Goal: Navigation & Orientation: Find specific page/section

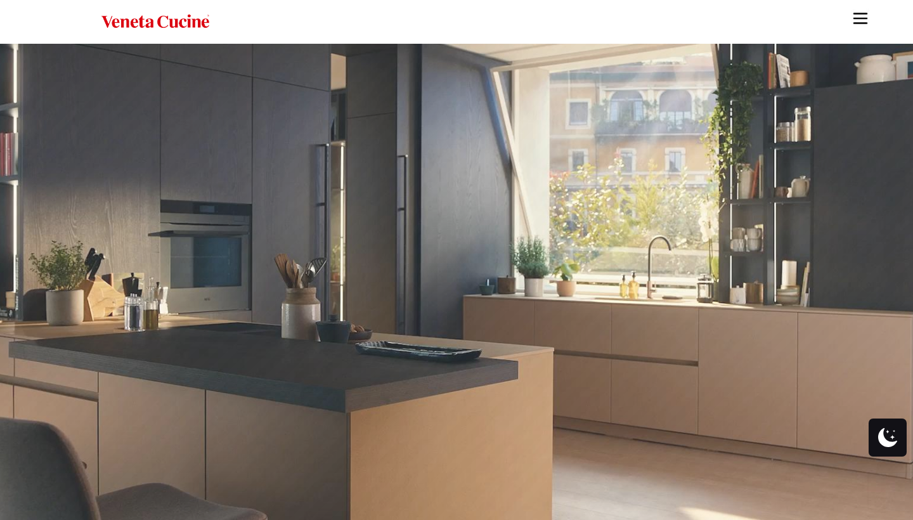
click at [159, 305] on rs-poster at bounding box center [456, 282] width 913 height 477
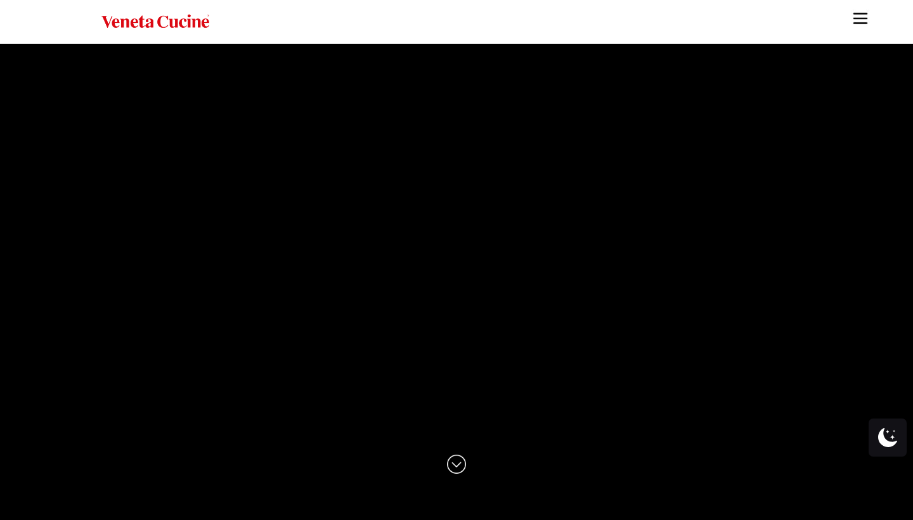
click at [865, 23] on img "Site" at bounding box center [860, 18] width 19 height 19
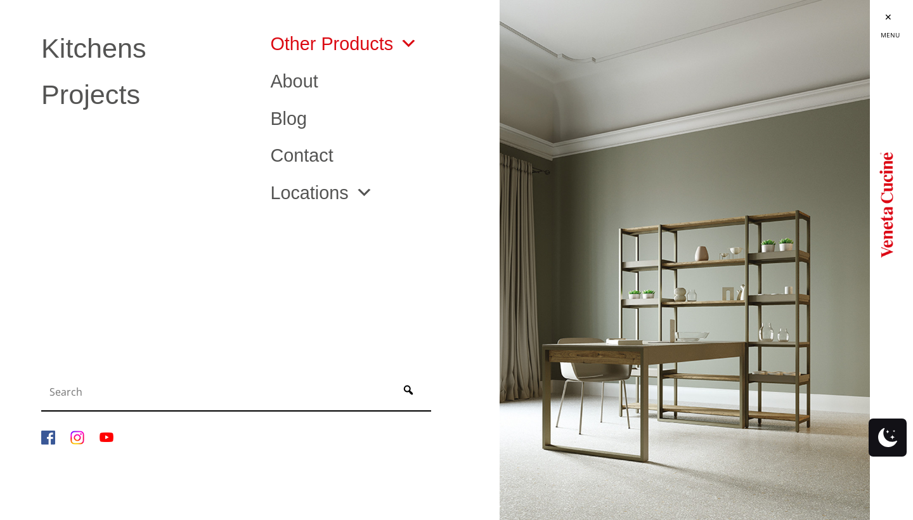
click at [314, 37] on link "Other Products" at bounding box center [344, 44] width 148 height 18
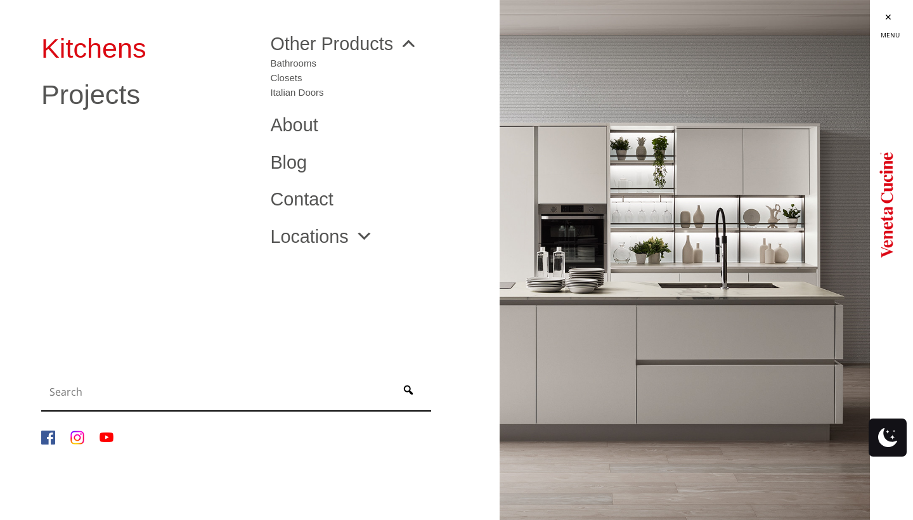
click at [131, 56] on link "Kitchens" at bounding box center [146, 48] width 210 height 27
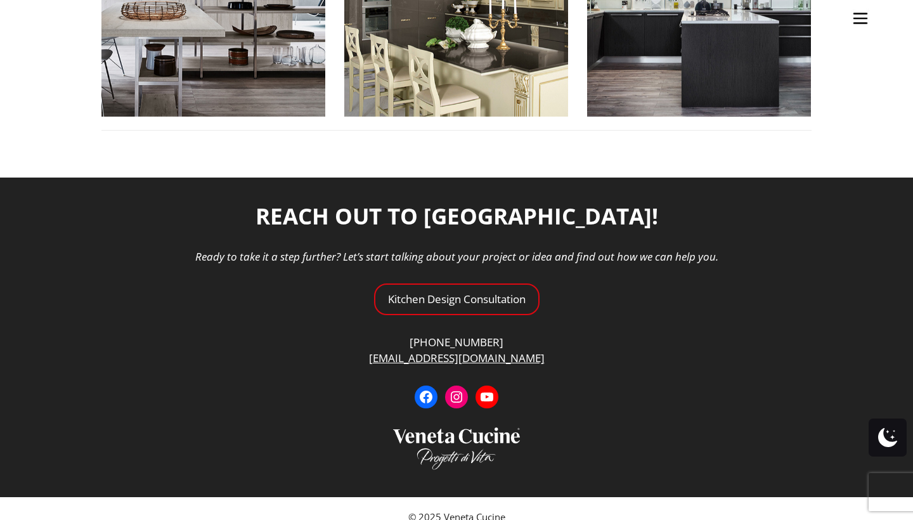
scroll to position [1758, 0]
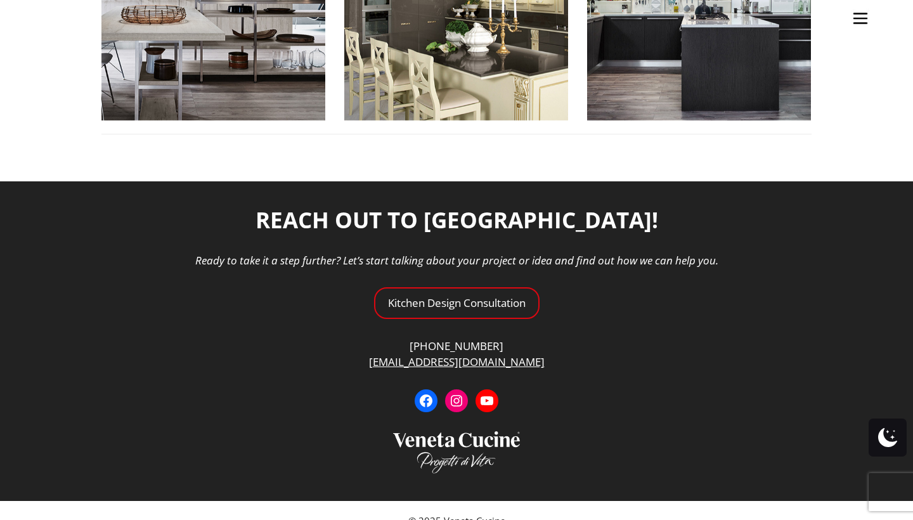
click at [483, 281] on ul "Kitchens Projects Other Products Bathrooms Closets Italian Doors About Blog Con…" at bounding box center [456, 260] width 913 height 520
click at [474, 282] on ul "Kitchens Projects Other Products Bathrooms Closets Italian Doors About Blog Con…" at bounding box center [456, 260] width 913 height 520
click at [869, 20] on img "Site" at bounding box center [860, 18] width 19 height 19
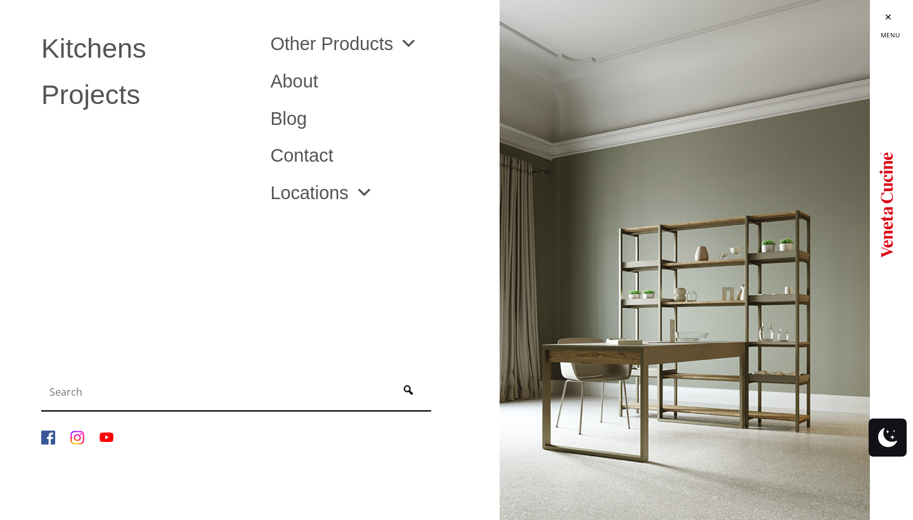
scroll to position [1740, 0]
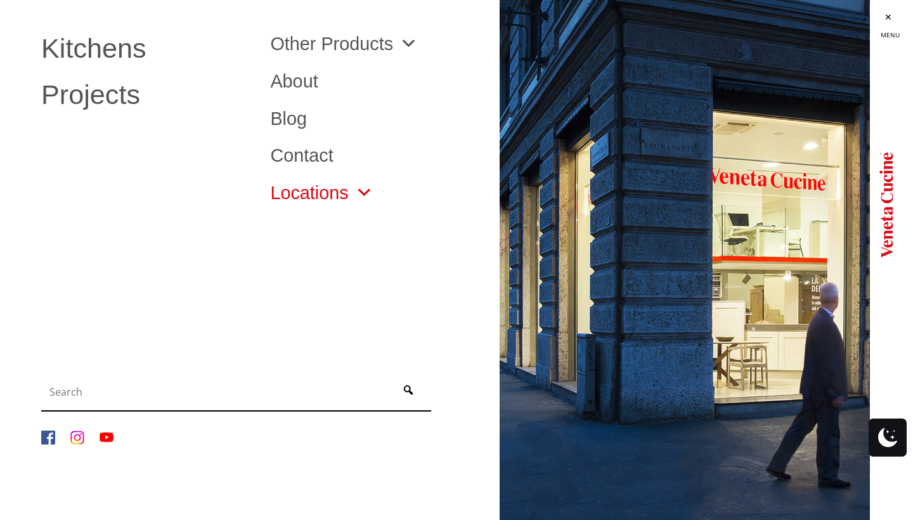
click at [312, 197] on link "Locations" at bounding box center [321, 193] width 103 height 18
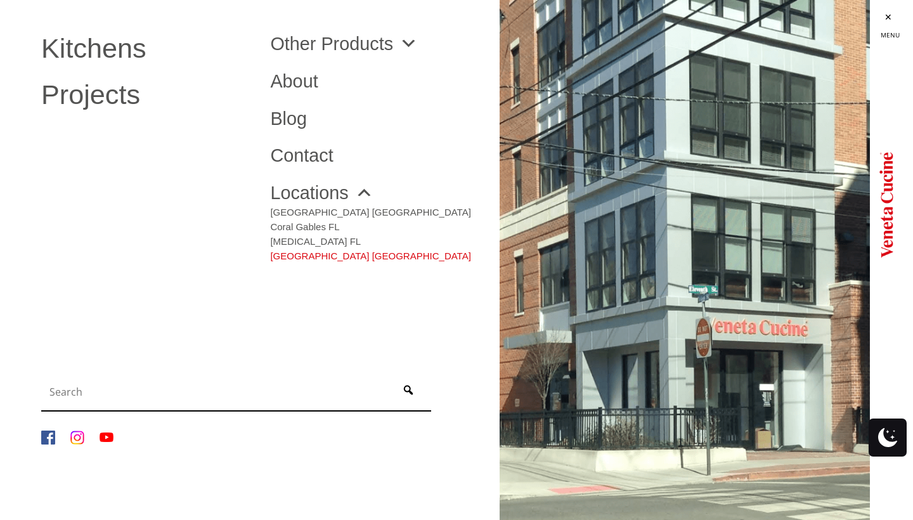
click at [298, 258] on link "[GEOGRAPHIC_DATA] [GEOGRAPHIC_DATA]" at bounding box center [370, 253] width 200 height 15
